Goal: Subscribe to service/newsletter

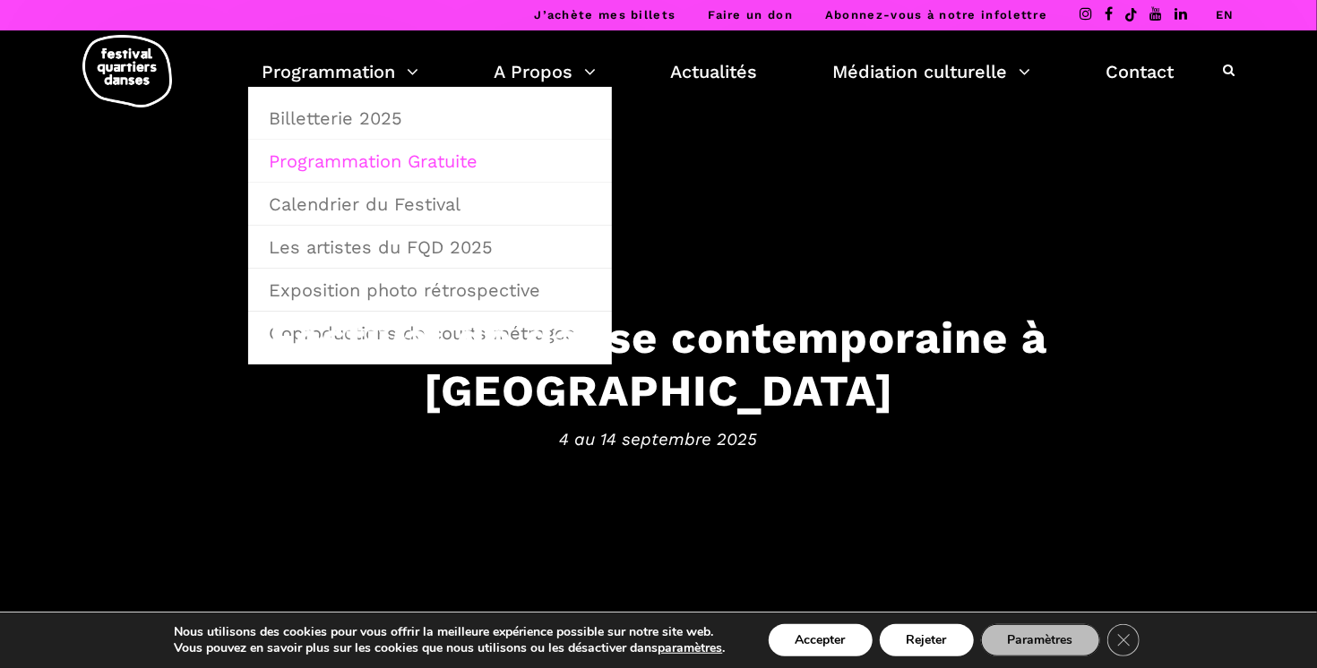
click at [357, 167] on link "Programmation Gratuite" at bounding box center [430, 161] width 344 height 41
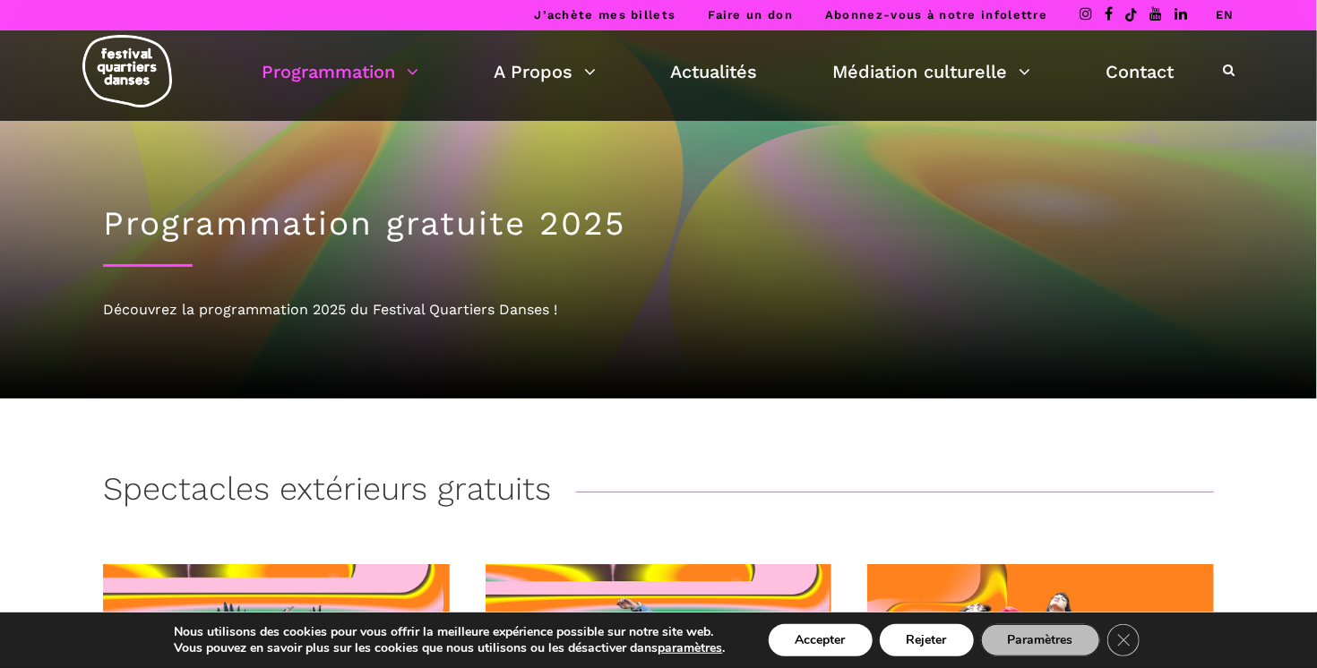
click at [939, 14] on link "Abonnez-vous à notre infolettre" at bounding box center [936, 14] width 222 height 13
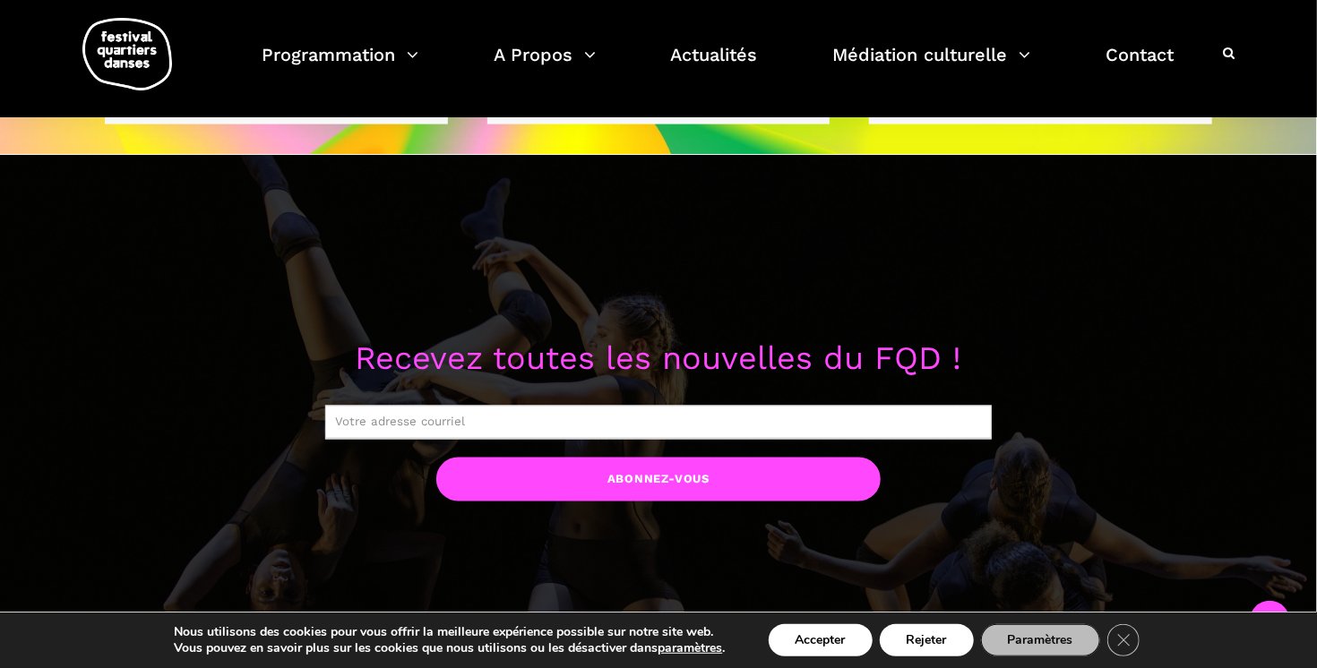
scroll to position [1299, 0]
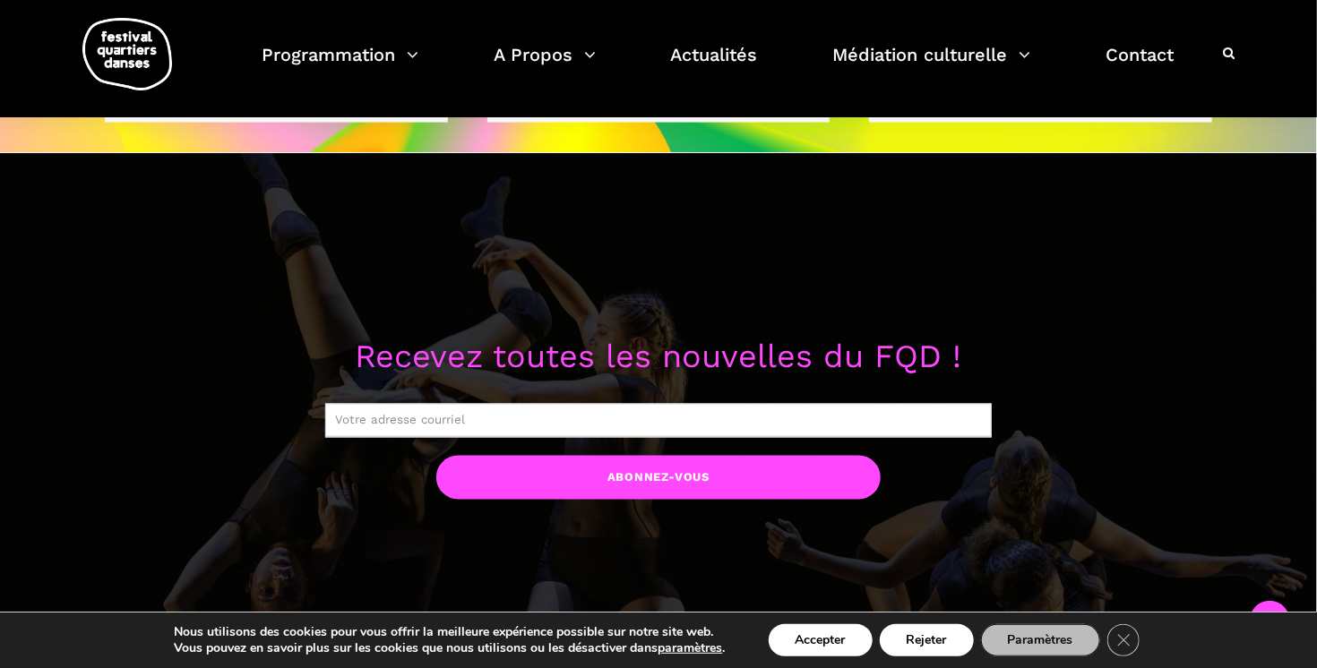
click at [688, 425] on input "text" at bounding box center [658, 421] width 667 height 34
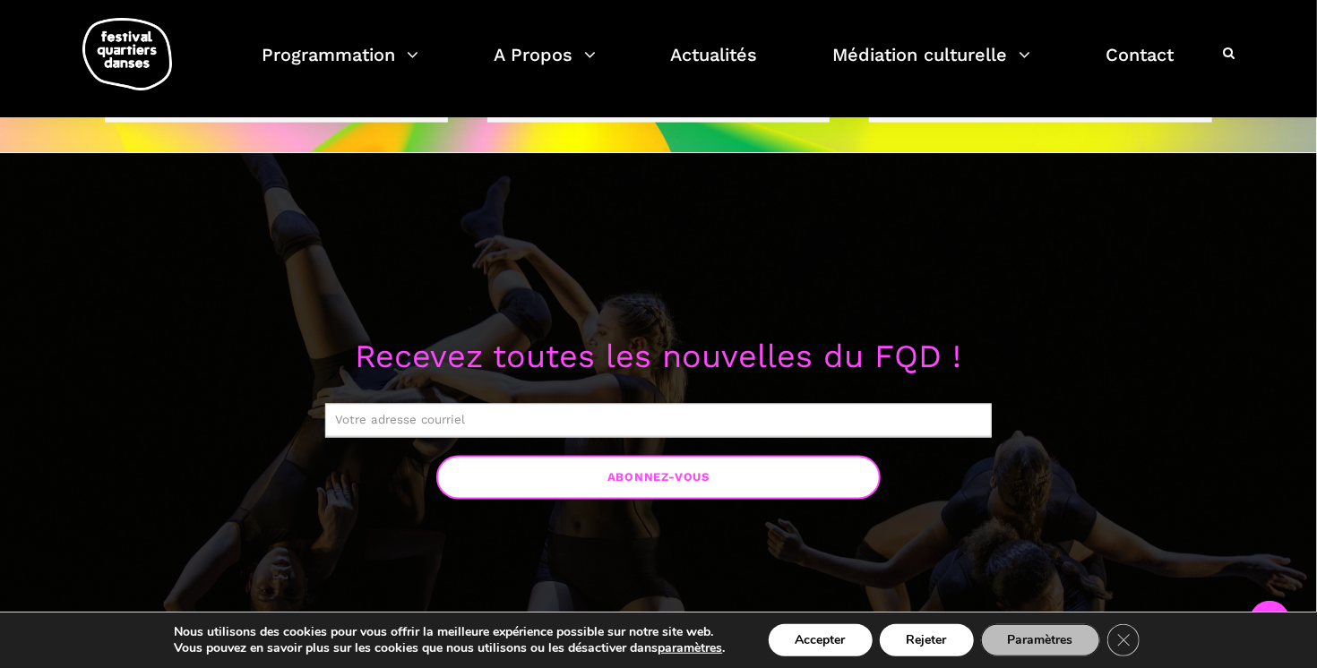
type input "nadine.mondestin@gmail.com"
click at [636, 484] on input "Abonnez-vous" at bounding box center [658, 478] width 444 height 44
click at [618, 481] on input "Abonnez-vous" at bounding box center [658, 478] width 444 height 44
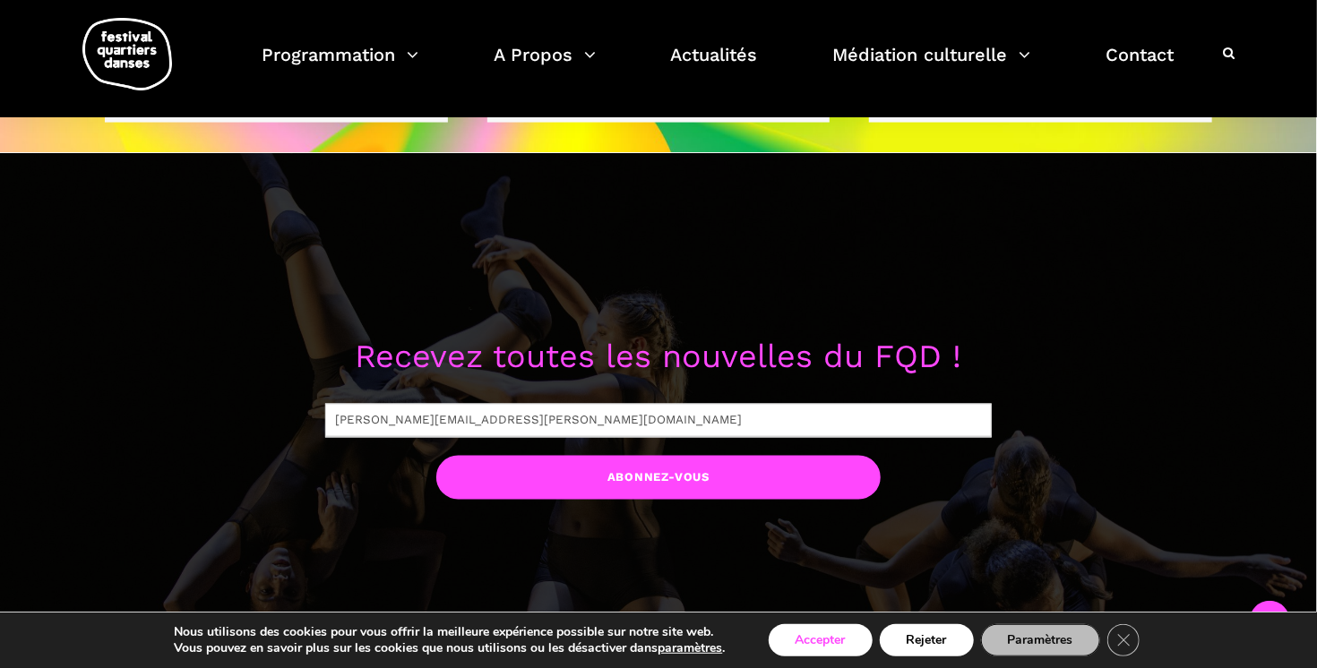
click at [800, 649] on button "Accepter" at bounding box center [821, 641] width 104 height 32
